Goal: Navigation & Orientation: Find specific page/section

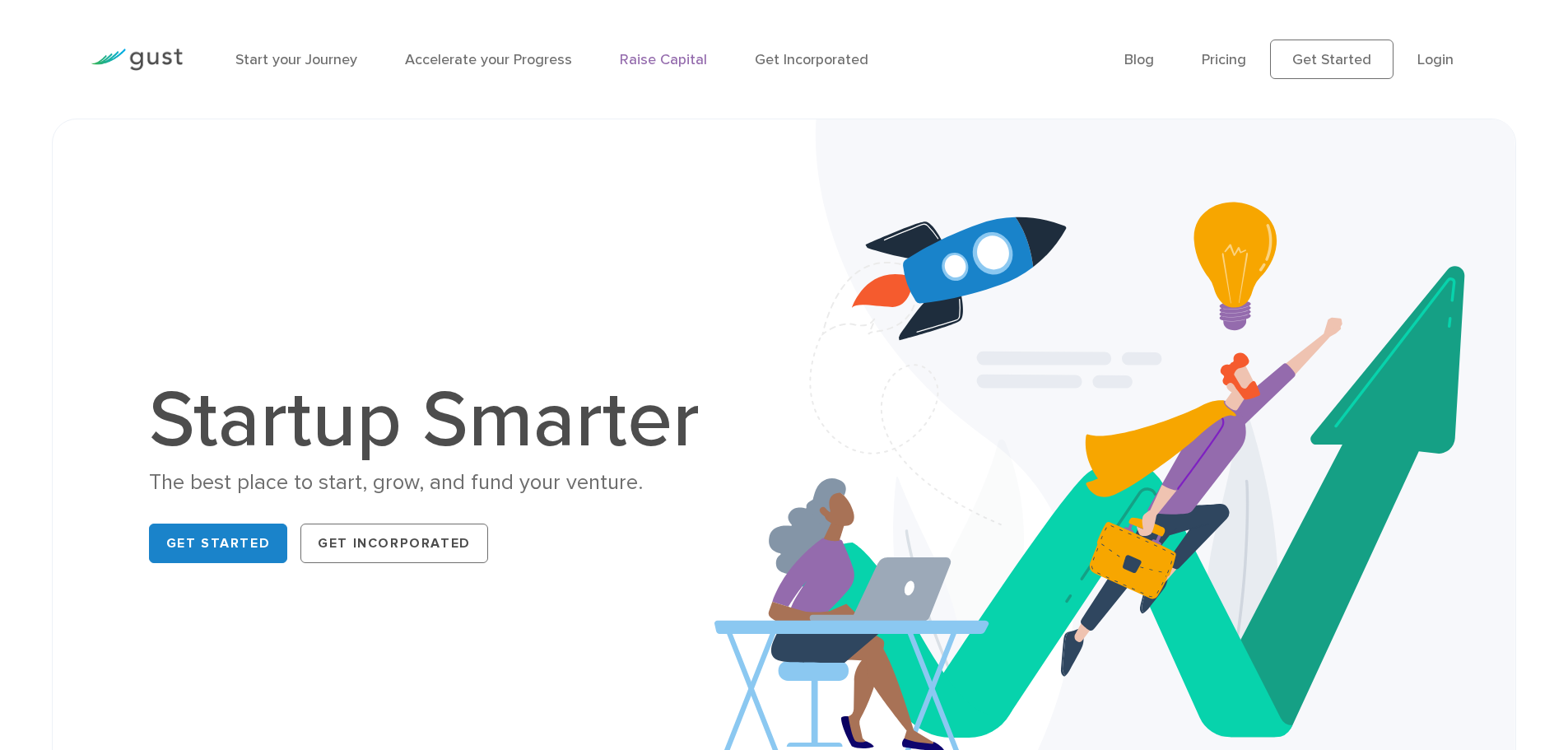
click at [683, 63] on link "Raise Capital" at bounding box center [663, 60] width 87 height 18
click at [444, 59] on link "Accelerate your Progress" at bounding box center [488, 60] width 168 height 18
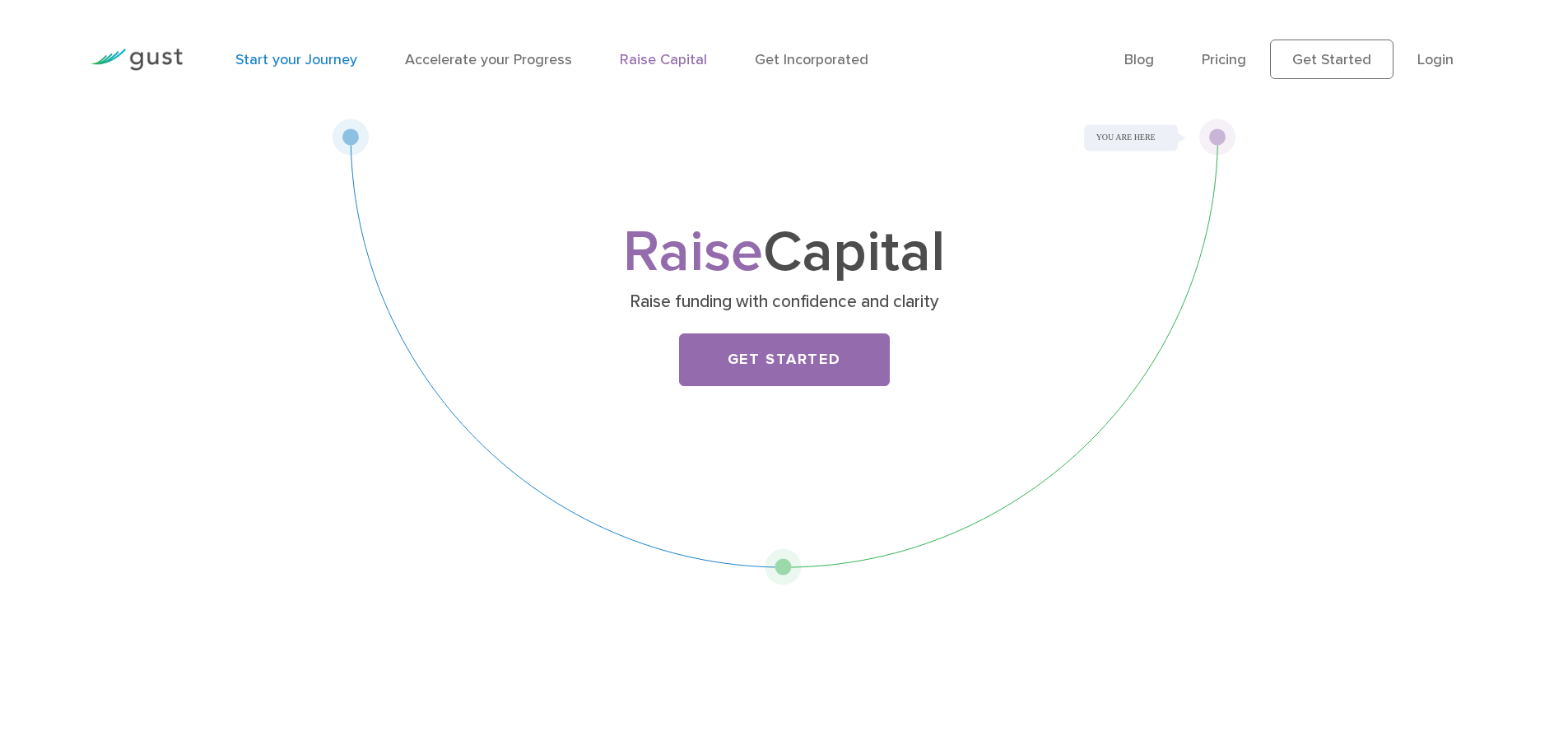
click at [310, 59] on link "Start your Journey" at bounding box center [296, 60] width 121 height 18
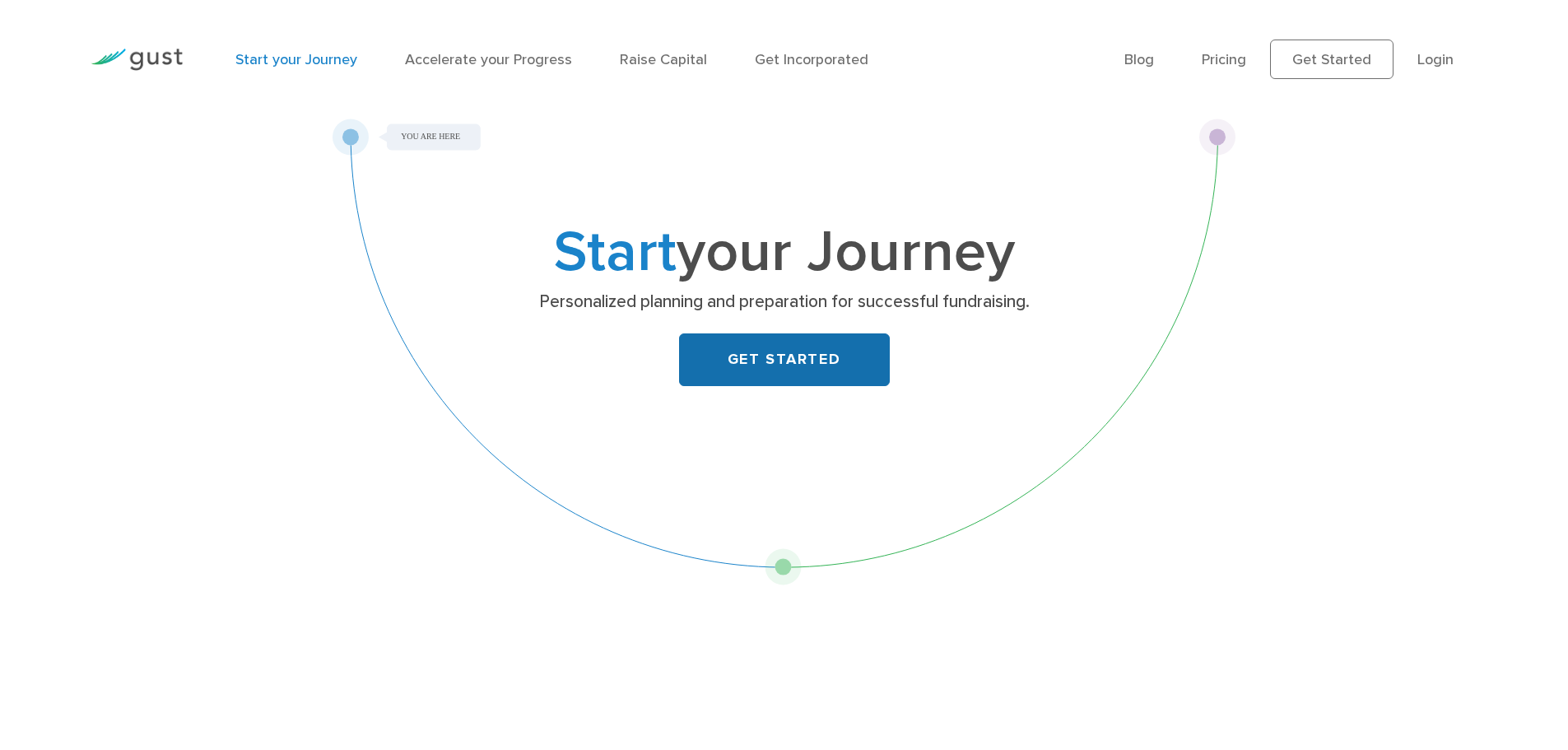
click at [837, 362] on link "GET STARTED" at bounding box center [784, 359] width 211 height 52
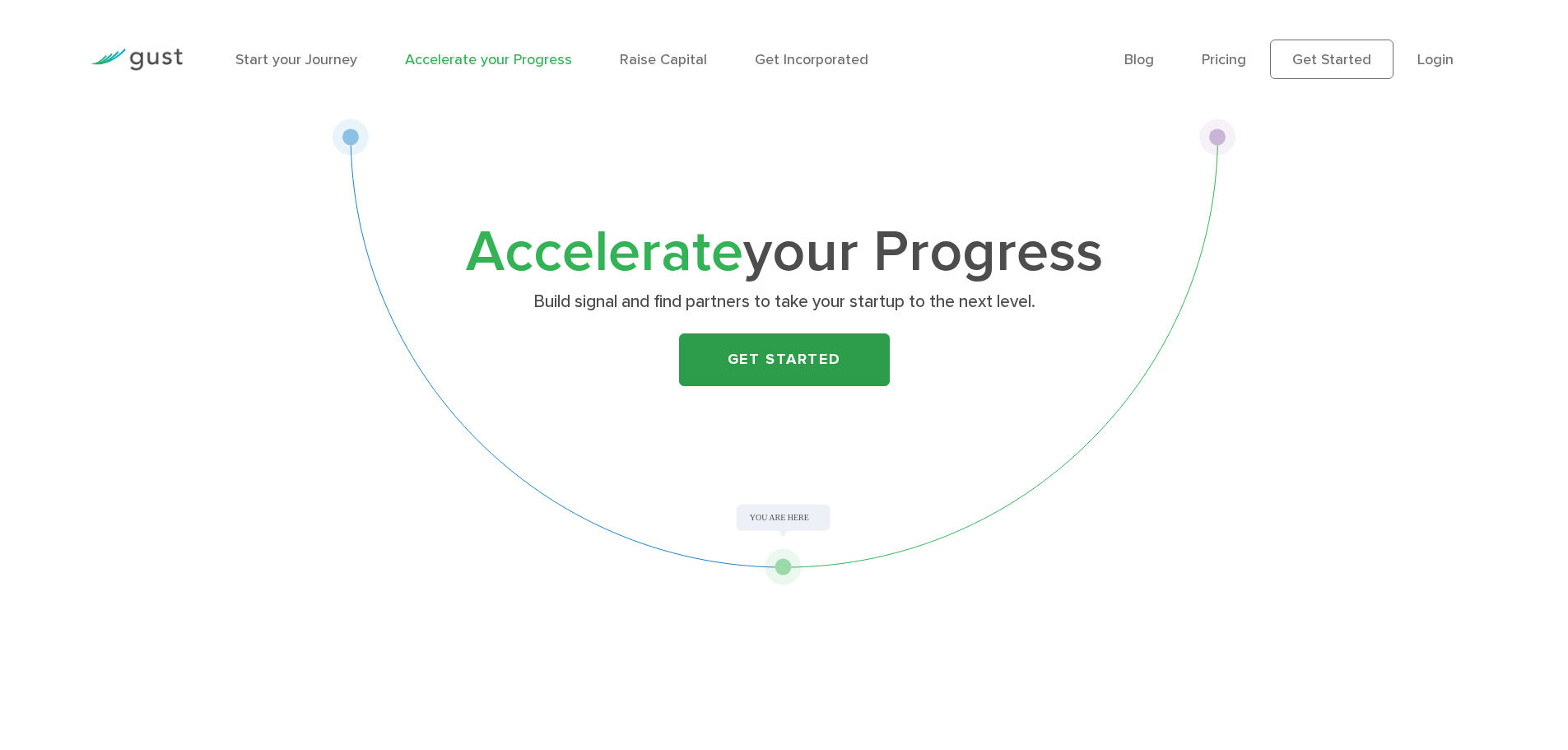
click at [755, 356] on link "Get Started" at bounding box center [784, 359] width 211 height 52
